Goal: Task Accomplishment & Management: Use online tool/utility

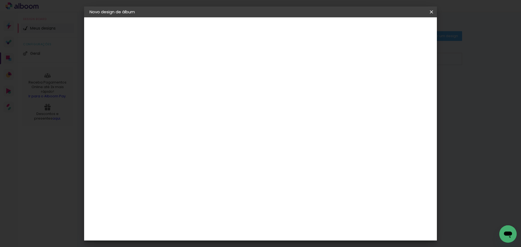
click at [200, 103] on input at bounding box center [192, 103] width 55 height 7
type input "lui"
type paper-input "lui"
click at [194, 125] on div "[PERSON_NAME]" at bounding box center [193, 123] width 36 height 4
click at [209, 125] on div "[PERSON_NAME]" at bounding box center [193, 123] width 36 height 4
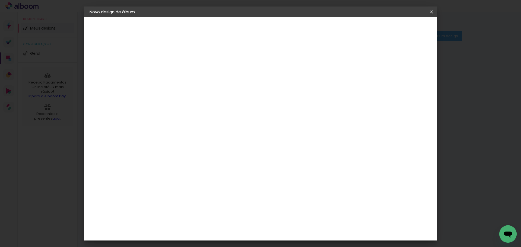
click at [0, 0] on slot "Tamanho Livre" at bounding box center [0, 0] width 0 height 0
click at [211, 122] on div "[PERSON_NAME]" at bounding box center [193, 123] width 36 height 4
click at [0, 0] on slot "Avançar" at bounding box center [0, 0] width 0 height 0
click at [208, 95] on paper-input-container "Linha" at bounding box center [191, 95] width 31 height 14
click at [291, 99] on paper-item "Slim Book" at bounding box center [296, 101] width 109 height 11
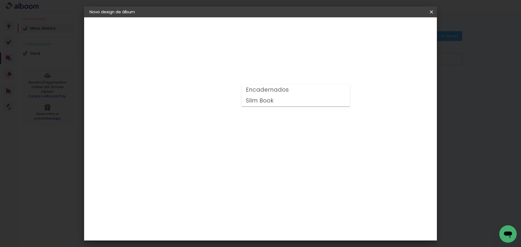
type input "Slim Book"
